Goal: Transaction & Acquisition: Purchase product/service

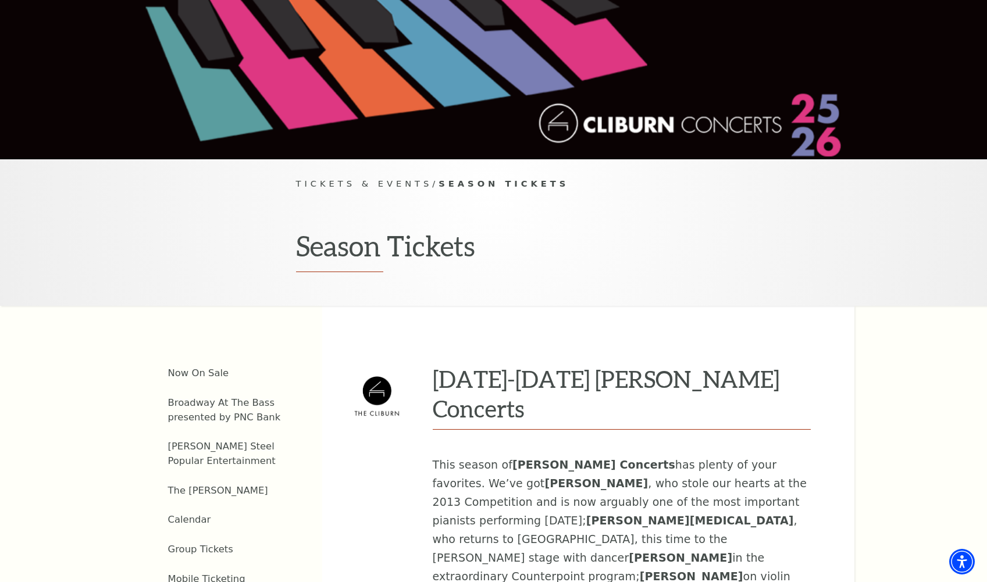
scroll to position [174, 0]
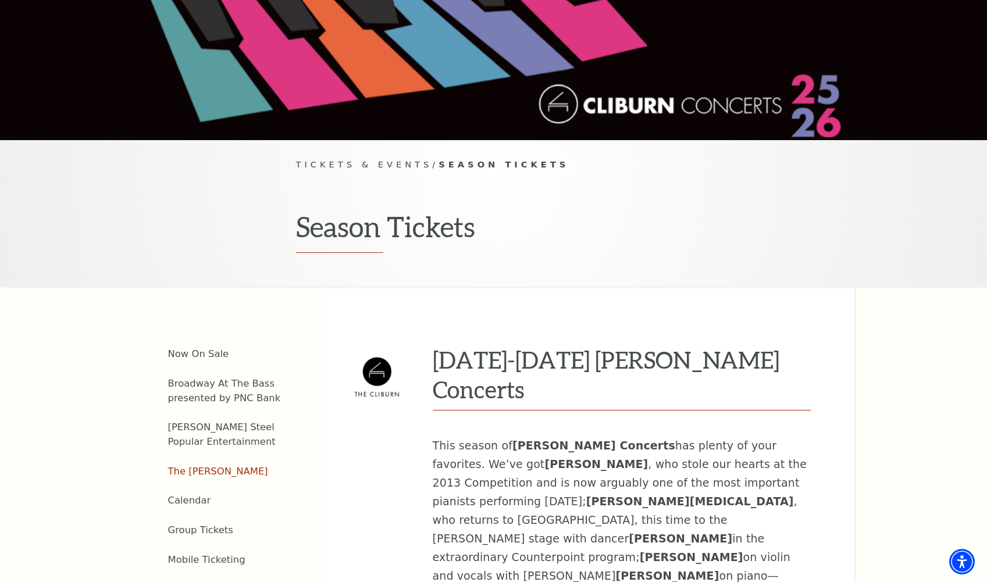
click at [196, 466] on link "The [PERSON_NAME]" at bounding box center [218, 471] width 100 height 11
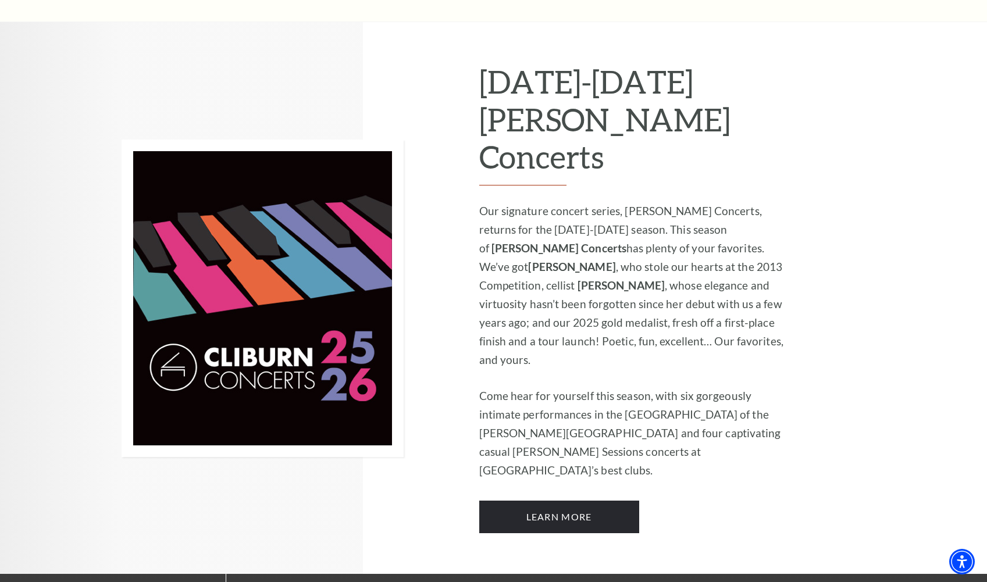
scroll to position [756, 0]
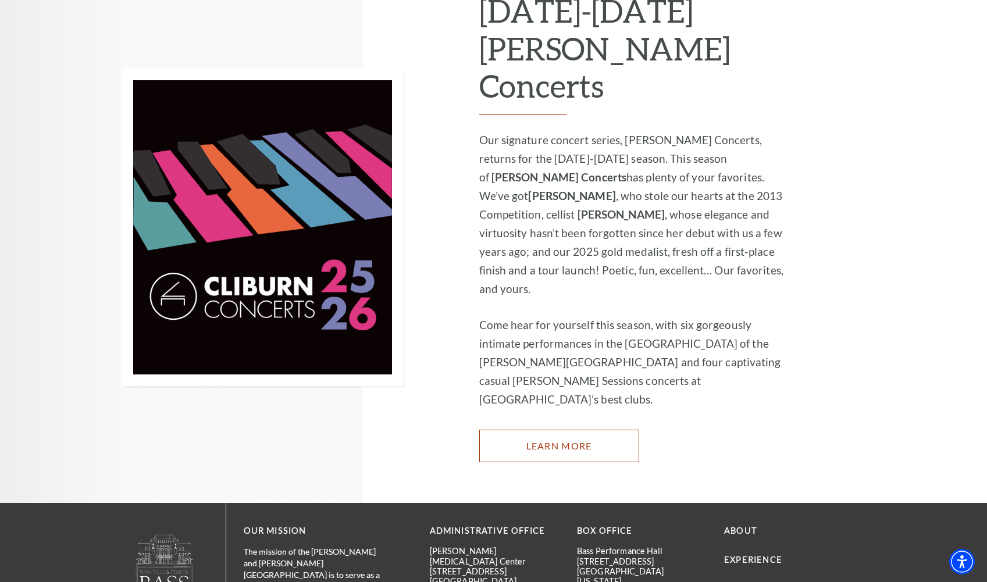
click at [567, 430] on link "Learn More" at bounding box center [559, 446] width 160 height 33
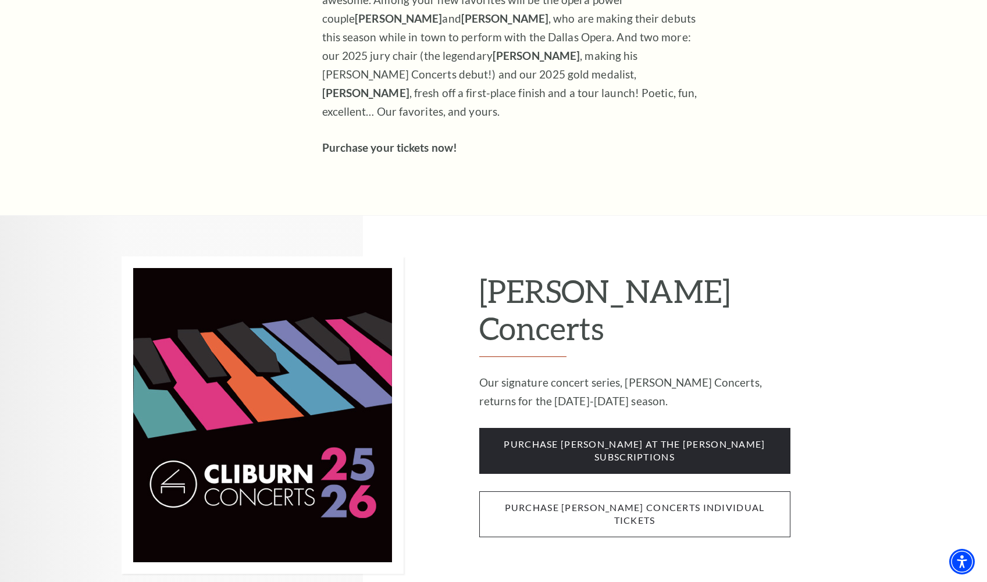
scroll to position [756, 0]
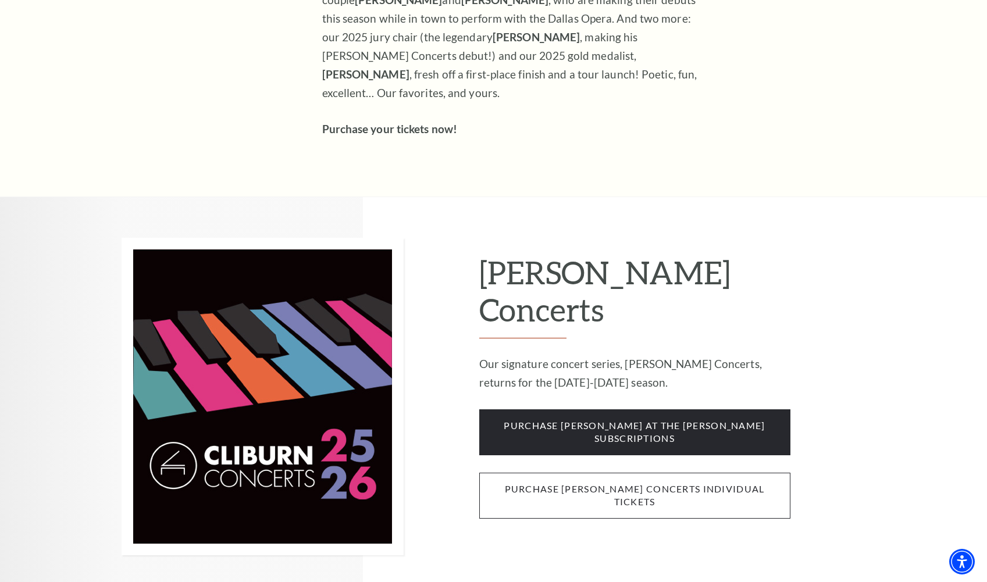
click at [625, 473] on span "purchase cliburn concerts individual tickets" at bounding box center [634, 496] width 311 height 46
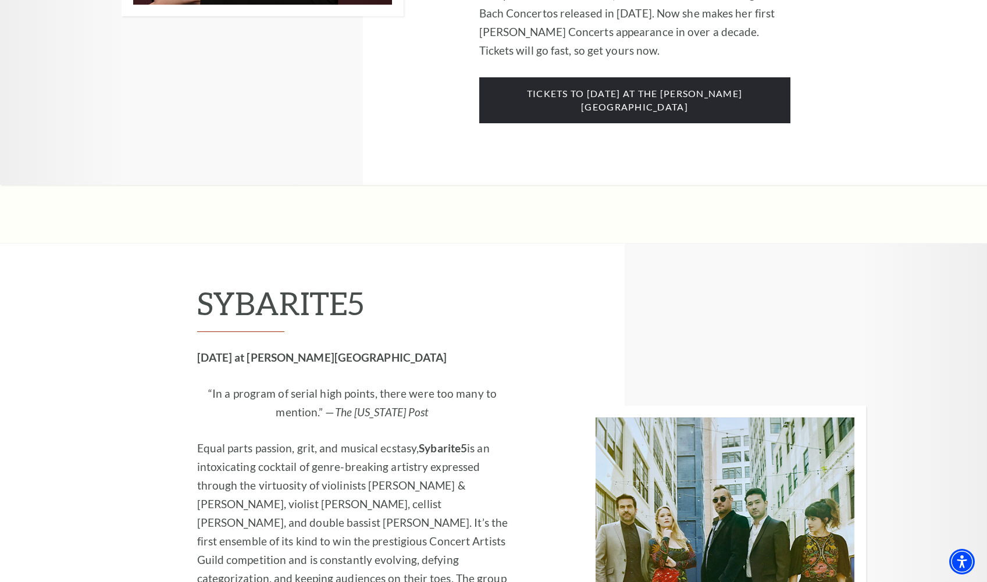
scroll to position [1279, 0]
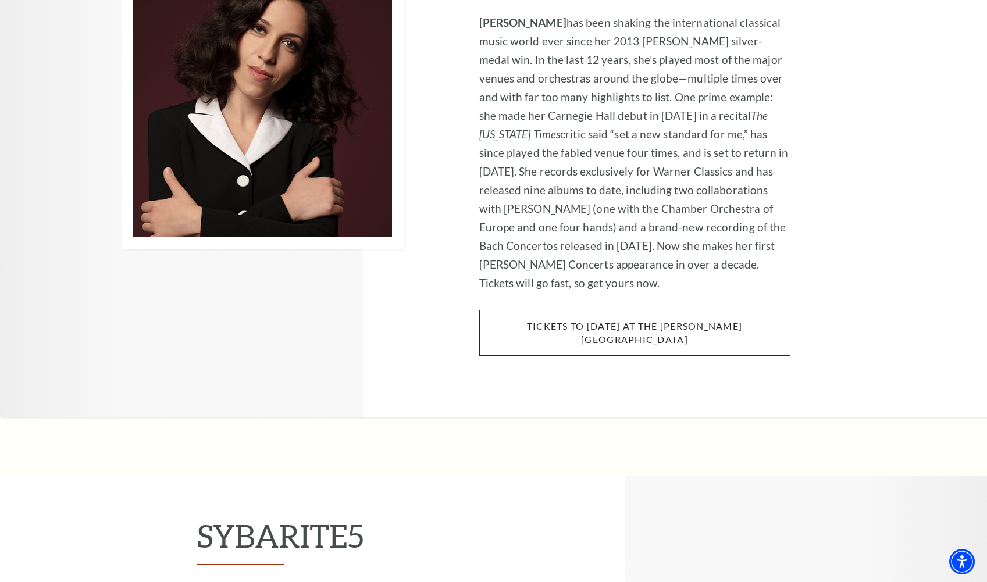
click at [666, 310] on span "tickets to Thursday, november 6 at the kimbell art museum" at bounding box center [634, 333] width 311 height 46
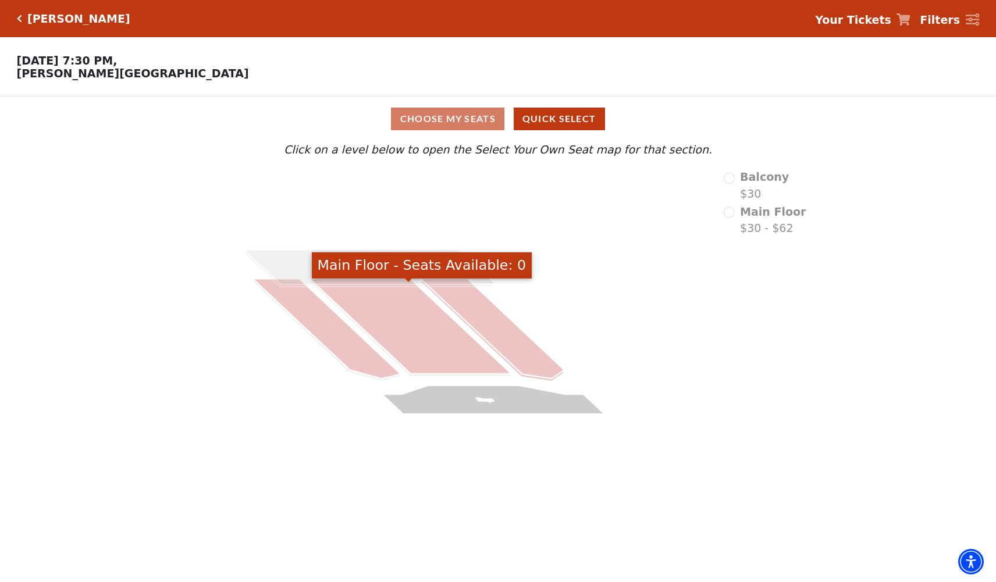
click at [465, 299] on icon at bounding box center [493, 329] width 142 height 100
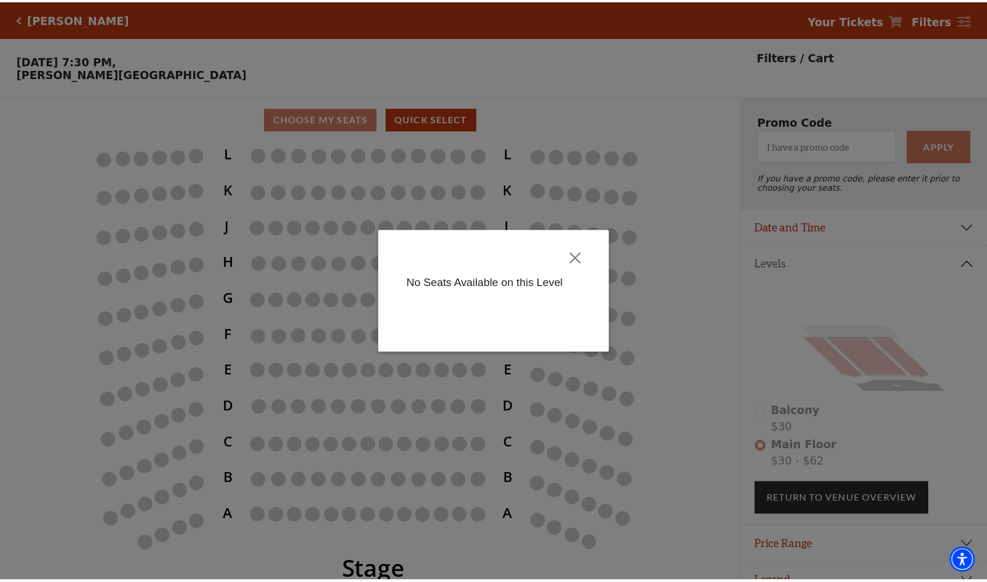
scroll to position [28, 0]
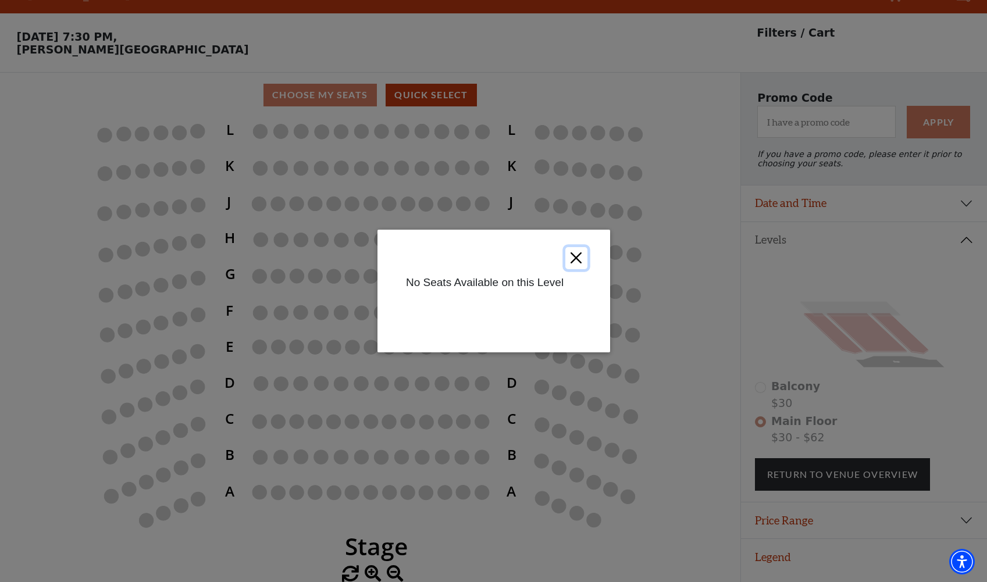
click at [568, 256] on button "Close" at bounding box center [576, 258] width 22 height 22
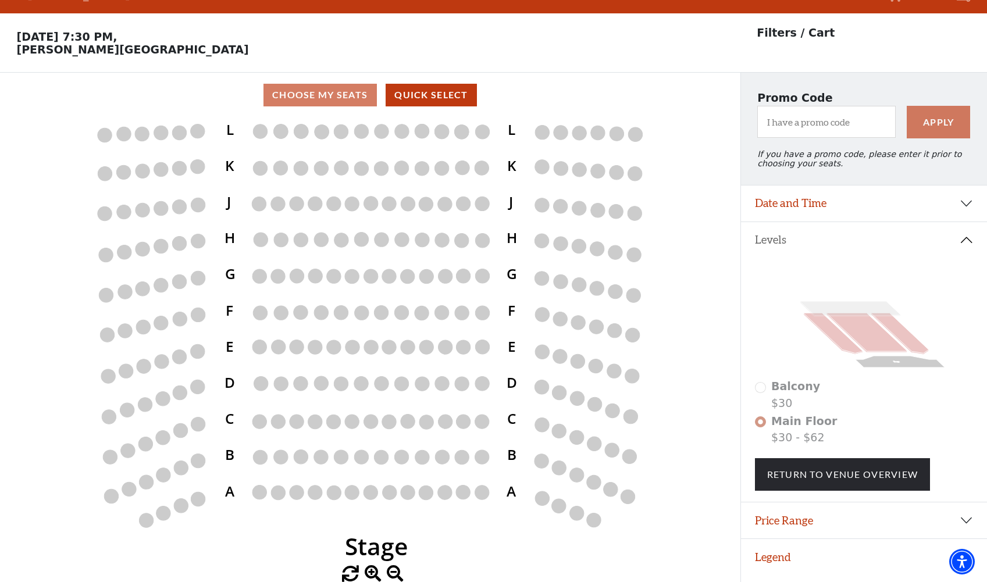
click at [760, 393] on div "Balcony $30" at bounding box center [864, 394] width 219 height 33
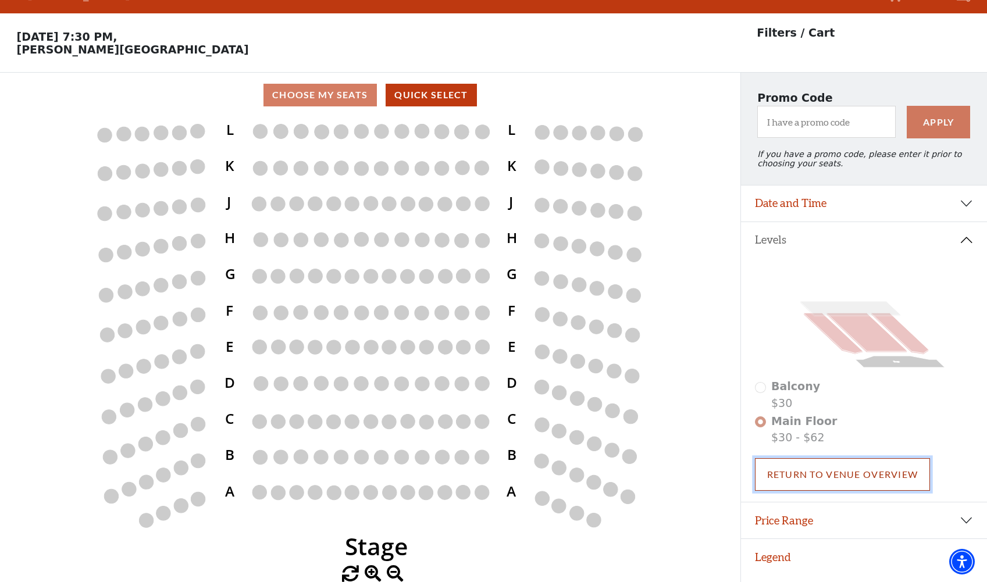
click at [807, 482] on link "Return To Venue Overview" at bounding box center [843, 474] width 176 height 33
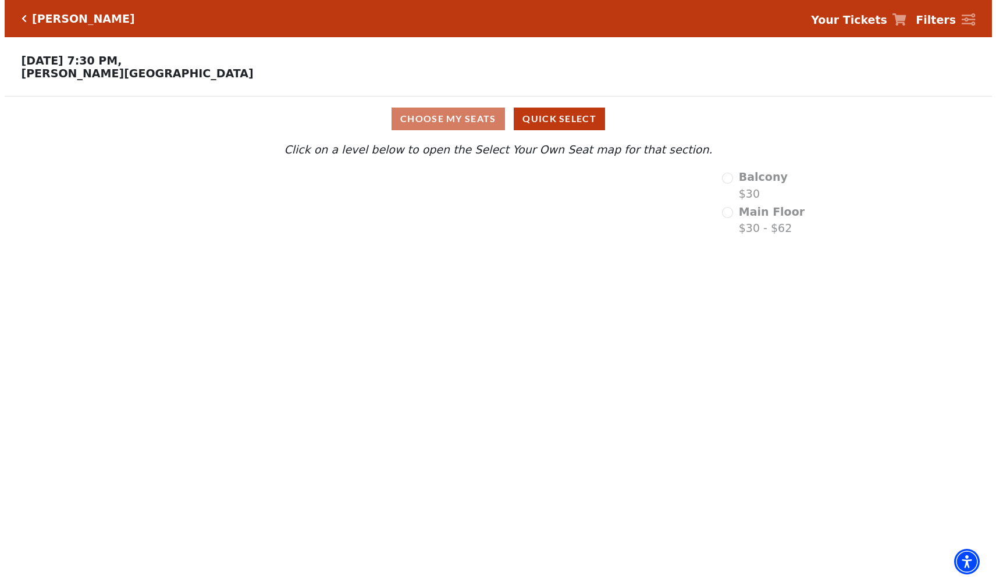
scroll to position [0, 0]
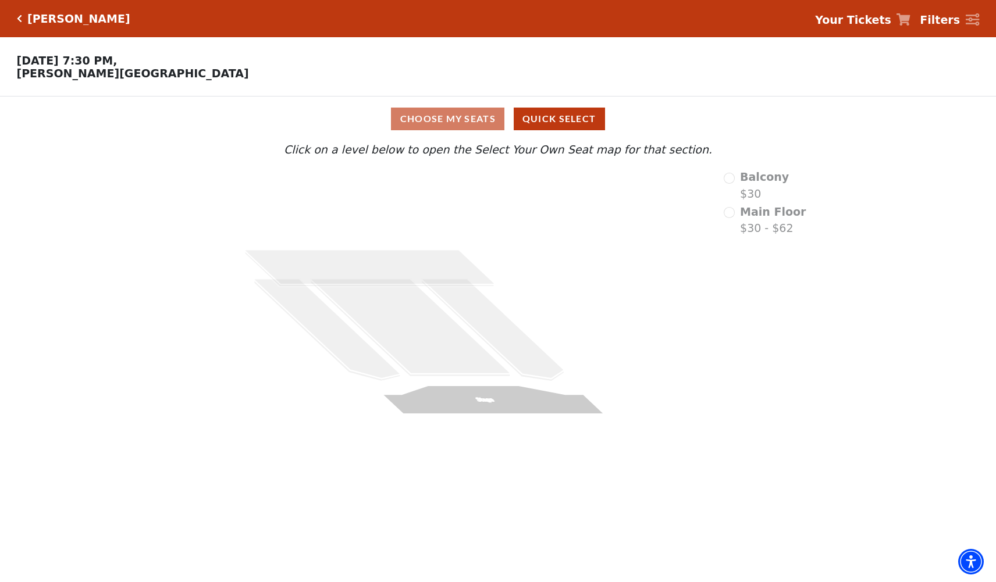
click at [741, 188] on div "Balcony $30" at bounding box center [764, 185] width 83 height 33
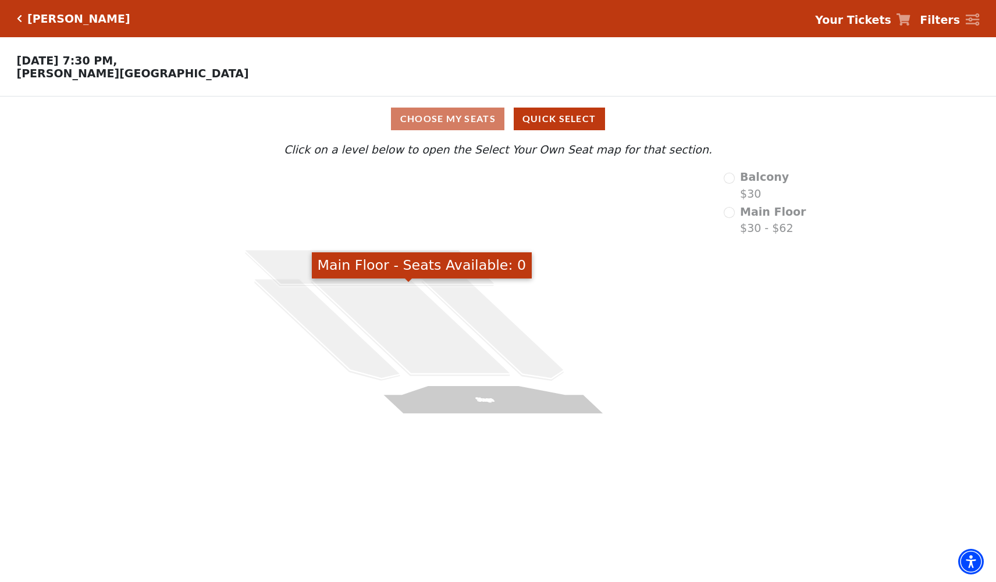
click at [475, 386] on icon "Stage" at bounding box center [405, 305] width 544 height 272
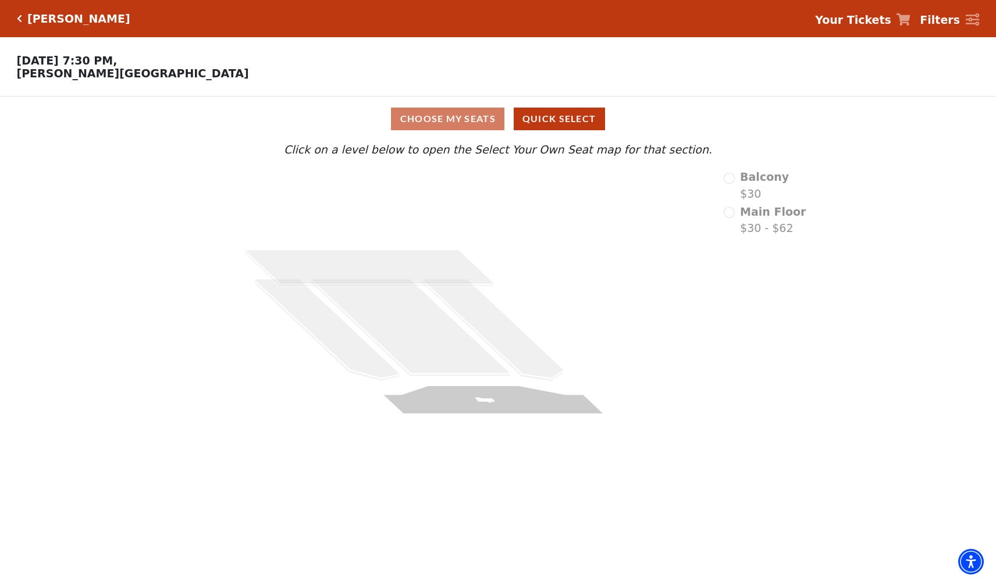
click at [550, 111] on div "Choose My Seats Quick Select" at bounding box center [497, 119] width 747 height 45
click at [559, 120] on button "Quick Select" at bounding box center [558, 119] width 91 height 23
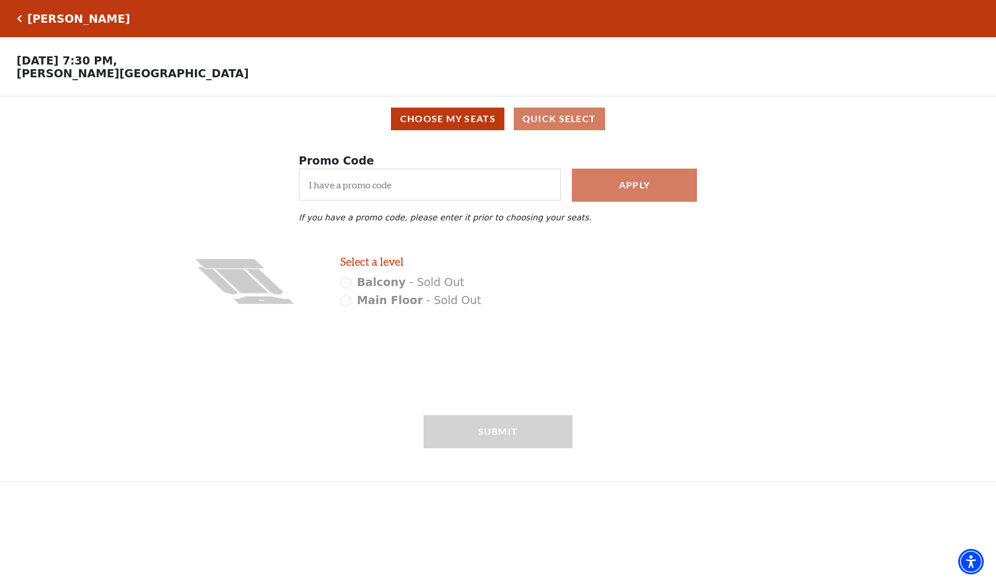
click at [35, 18] on h5 "[PERSON_NAME]" at bounding box center [78, 18] width 103 height 13
click at [17, 17] on icon "Click here to go back to filters" at bounding box center [19, 19] width 5 height 8
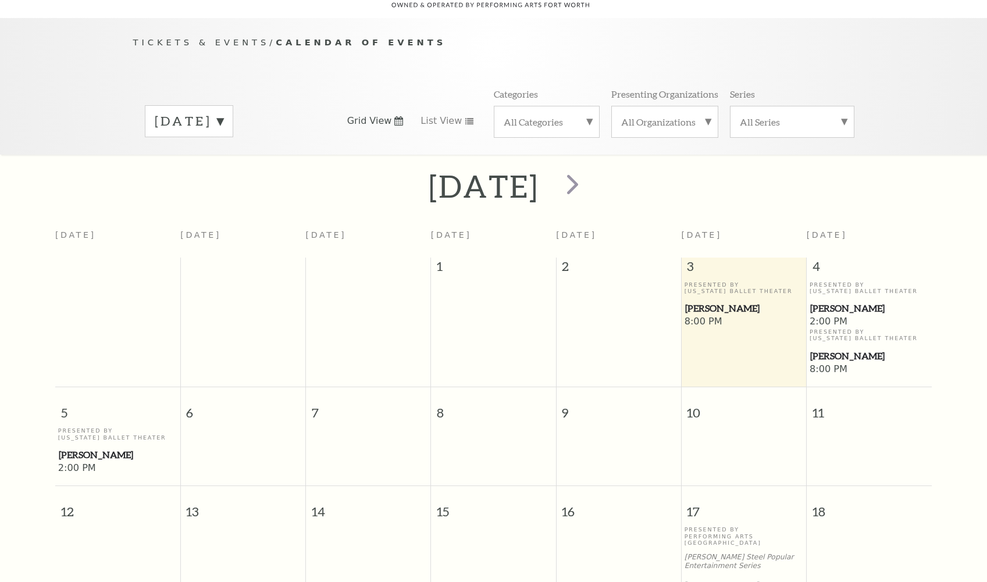
scroll to position [103, 0]
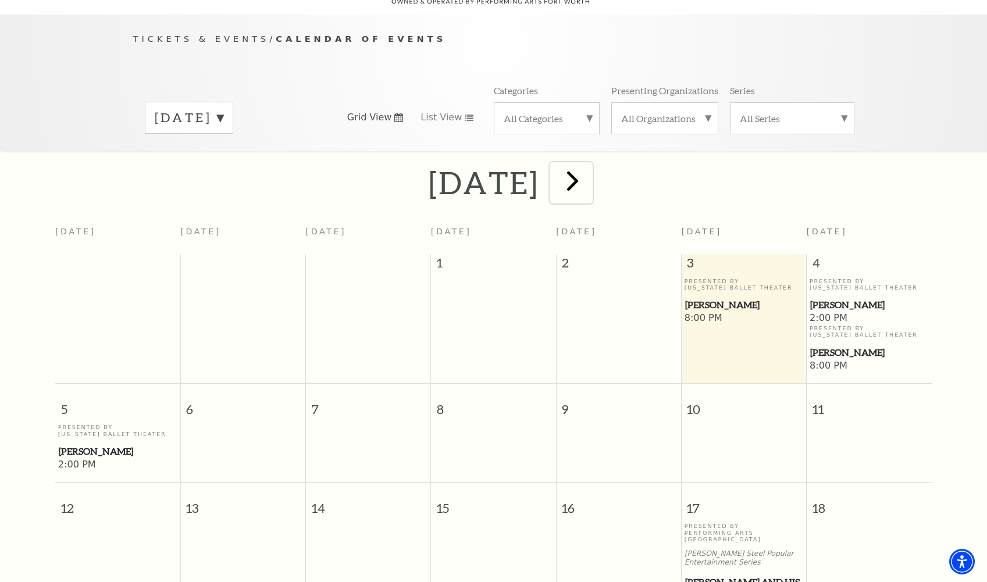
click at [589, 164] on span "next" at bounding box center [572, 180] width 33 height 33
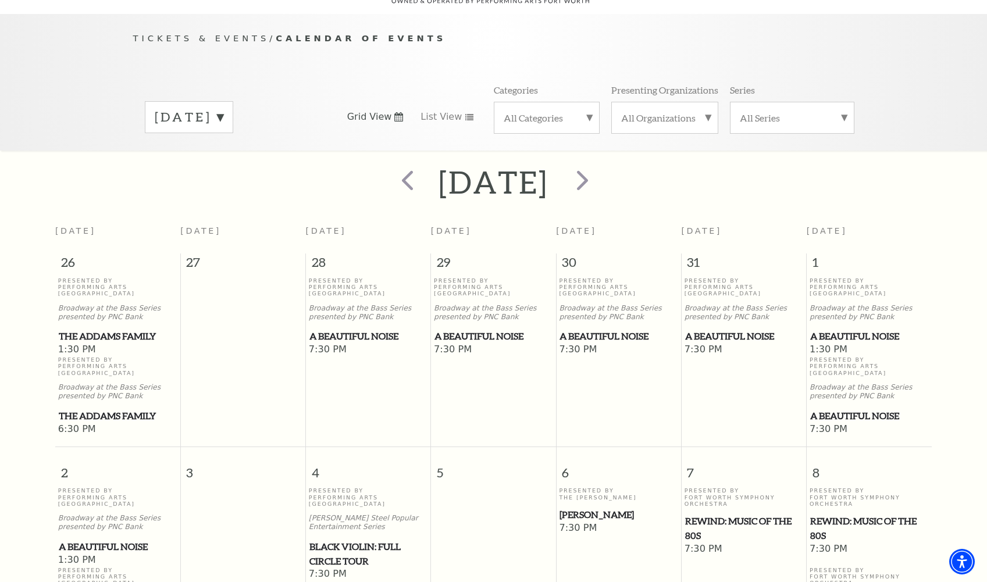
scroll to position [181, 0]
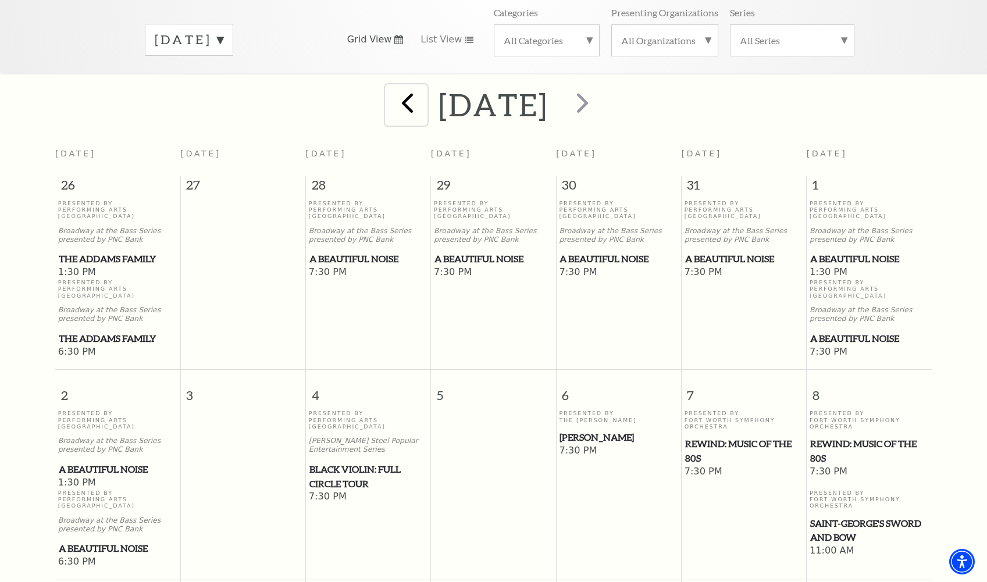
click at [391, 93] on span "prev" at bounding box center [407, 102] width 33 height 33
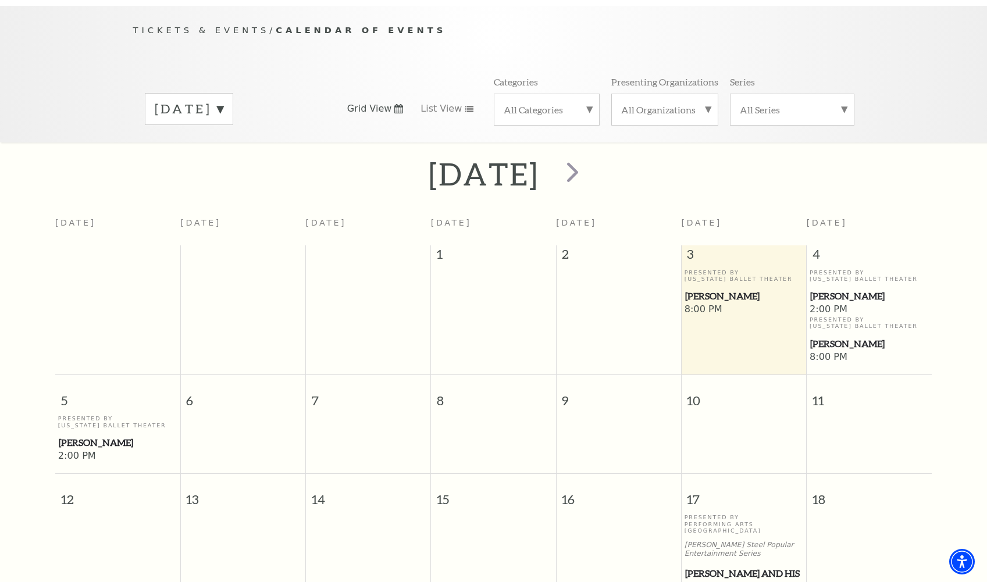
scroll to position [103, 0]
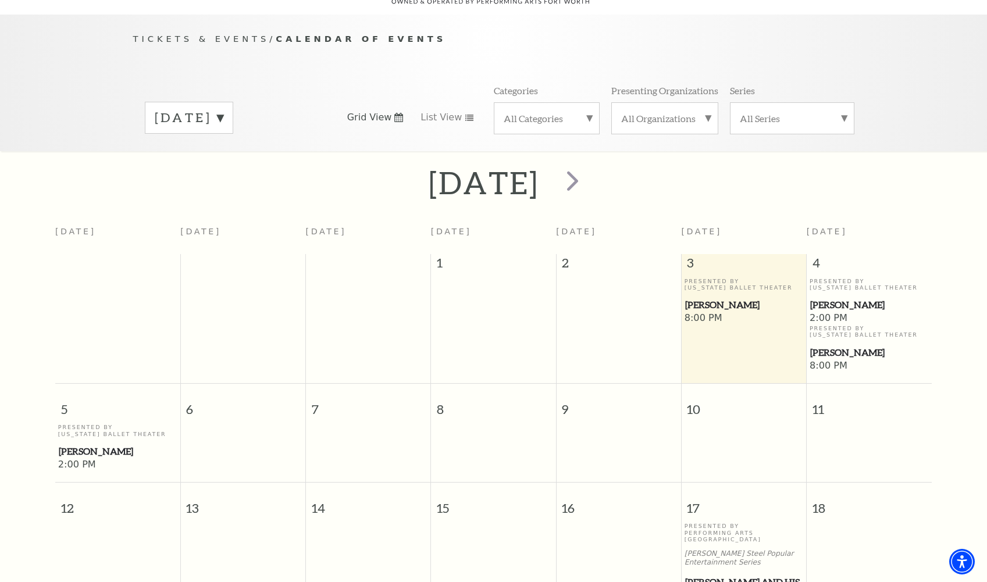
click at [712, 298] on span "[PERSON_NAME]" at bounding box center [744, 305] width 118 height 15
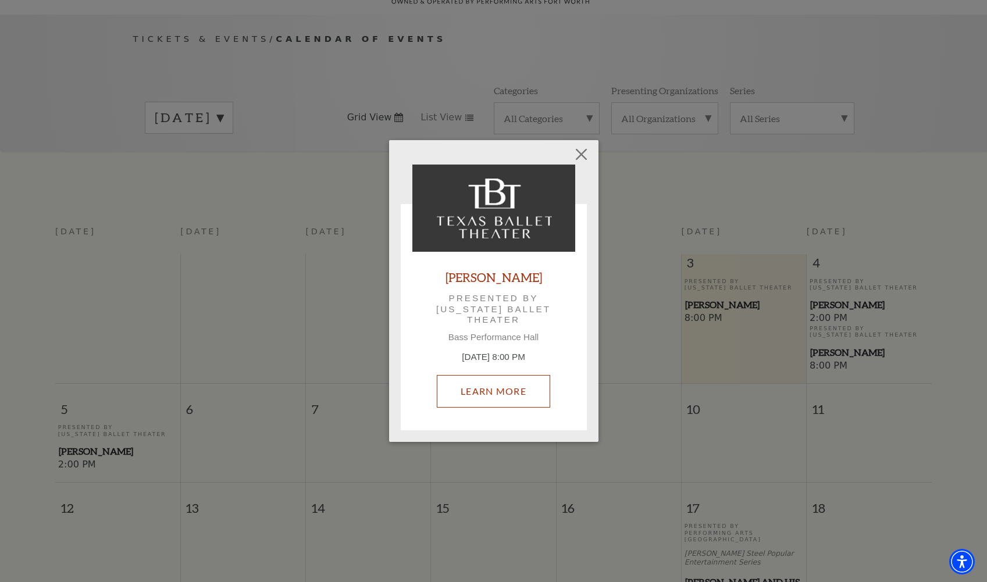
click at [493, 382] on link "Learn More" at bounding box center [493, 391] width 113 height 33
